Goal: Complete application form

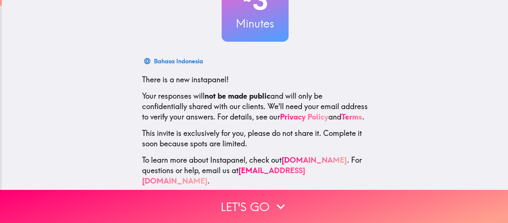
scroll to position [81, 0]
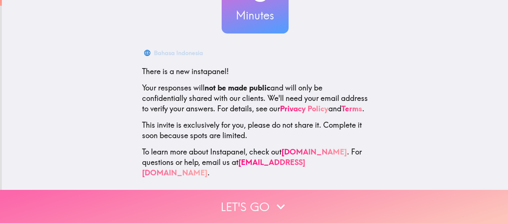
click at [278, 204] on icon "button" at bounding box center [281, 206] width 16 height 16
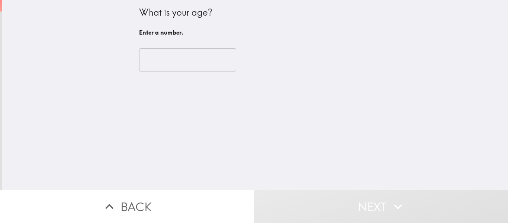
click at [149, 59] on input "number" at bounding box center [187, 59] width 97 height 23
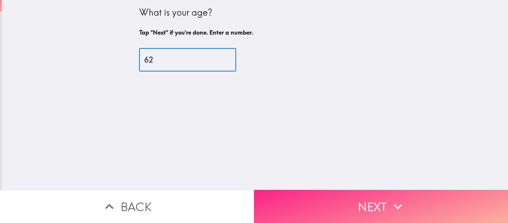
type input "62"
click at [402, 204] on icon "button" at bounding box center [398, 206] width 16 height 16
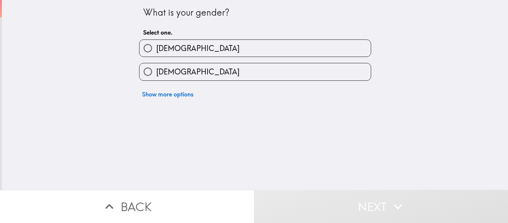
click at [178, 74] on span "[DEMOGRAPHIC_DATA]" at bounding box center [197, 72] width 83 height 10
click at [156, 74] on input "[DEMOGRAPHIC_DATA]" at bounding box center [148, 71] width 17 height 17
radio input "true"
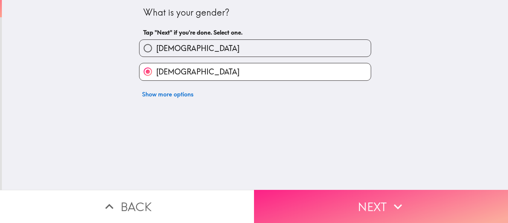
click at [389, 201] on button "Next" at bounding box center [381, 206] width 254 height 33
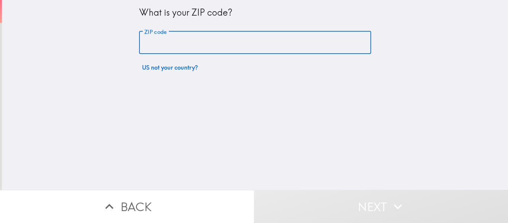
click at [185, 48] on input "ZIP code" at bounding box center [255, 42] width 232 height 23
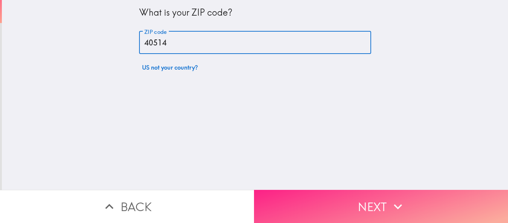
type input "40514"
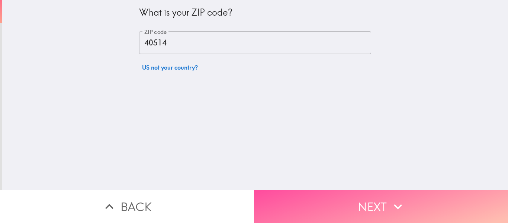
drag, startPoint x: 354, startPoint y: 207, endPoint x: 357, endPoint y: 204, distance: 4.7
click at [354, 208] on button "Next" at bounding box center [381, 206] width 254 height 33
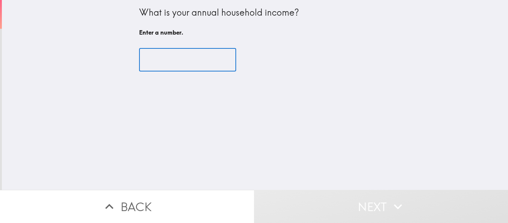
click at [159, 63] on input "number" at bounding box center [187, 59] width 97 height 23
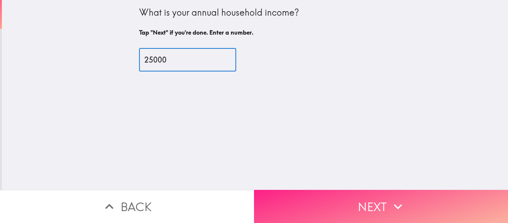
type input "25000"
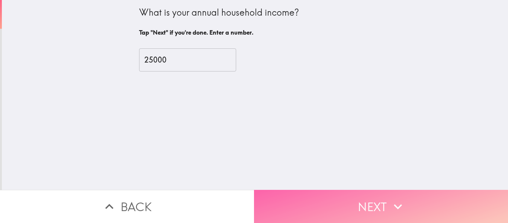
click at [382, 207] on button "Next" at bounding box center [381, 206] width 254 height 33
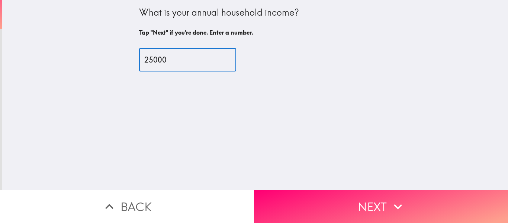
drag, startPoint x: 186, startPoint y: 57, endPoint x: 128, endPoint y: 57, distance: 57.3
click at [128, 57] on div "What is your annual household income? Tap "Next" if you're done. Enter a number…" at bounding box center [255, 95] width 507 height 190
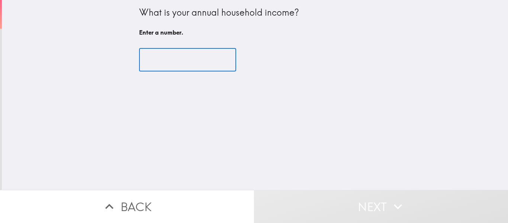
click at [250, 15] on div "What is your annual household income?" at bounding box center [255, 12] width 232 height 13
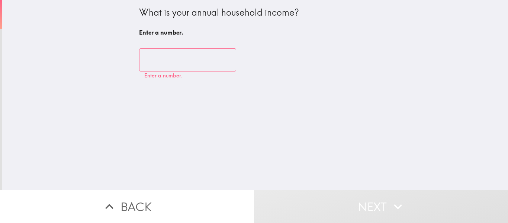
click at [162, 65] on input "number" at bounding box center [187, 59] width 97 height 23
click at [145, 62] on input "number" at bounding box center [187, 59] width 97 height 23
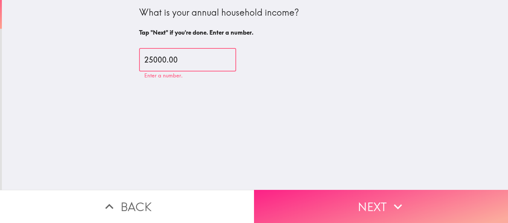
type input "25000.00"
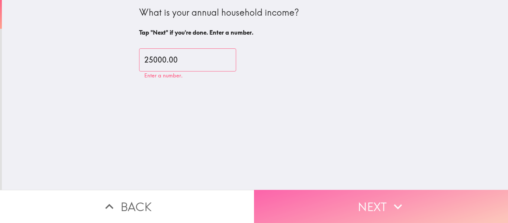
click at [385, 203] on button "Next" at bounding box center [381, 206] width 254 height 33
